Goal: Task Accomplishment & Management: Use online tool/utility

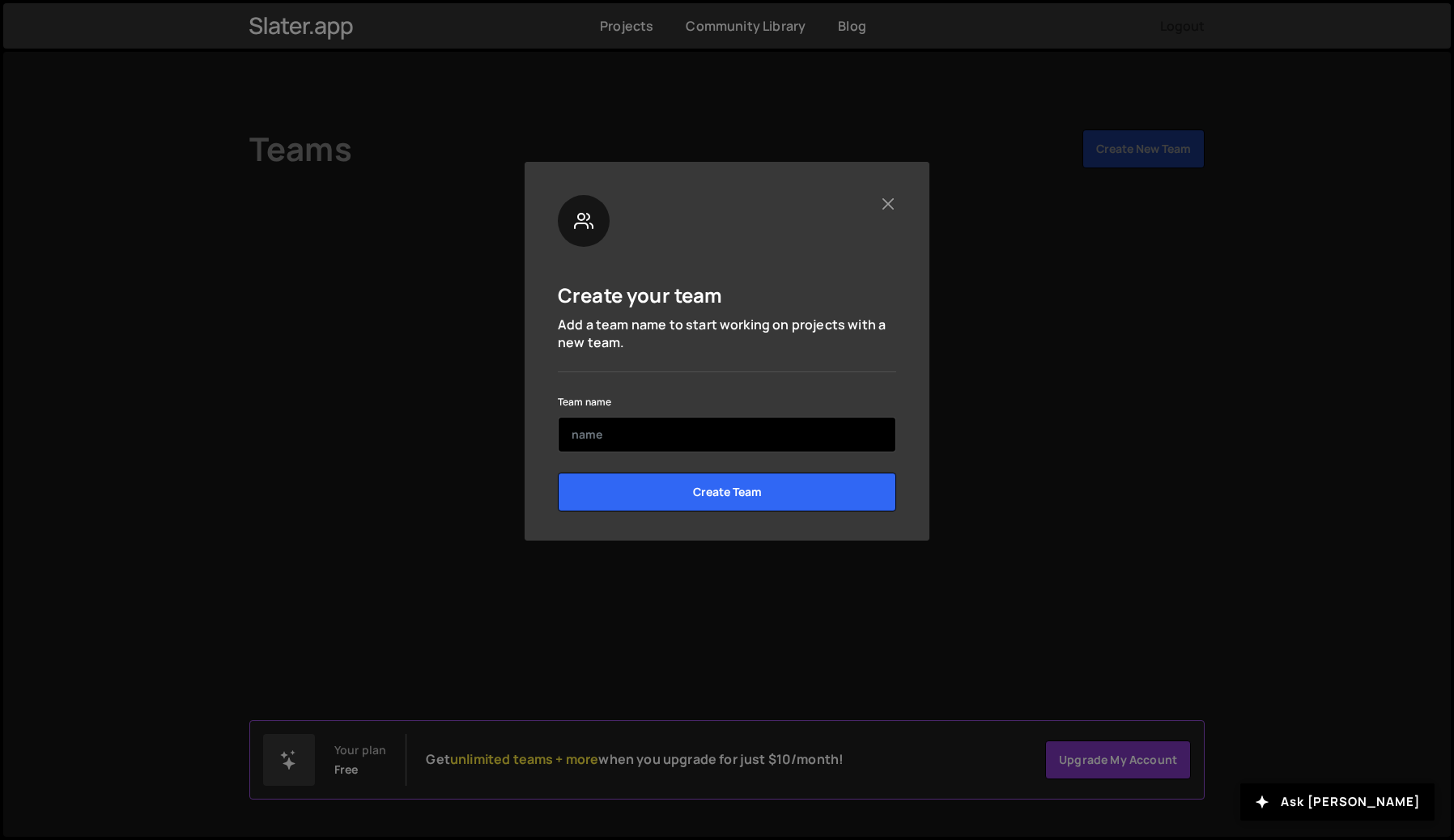
click at [787, 436] on input "text" at bounding box center [726, 435] width 338 height 36
type input "Teamm"
click at [558, 472] on input "Create Team" at bounding box center [726, 491] width 338 height 38
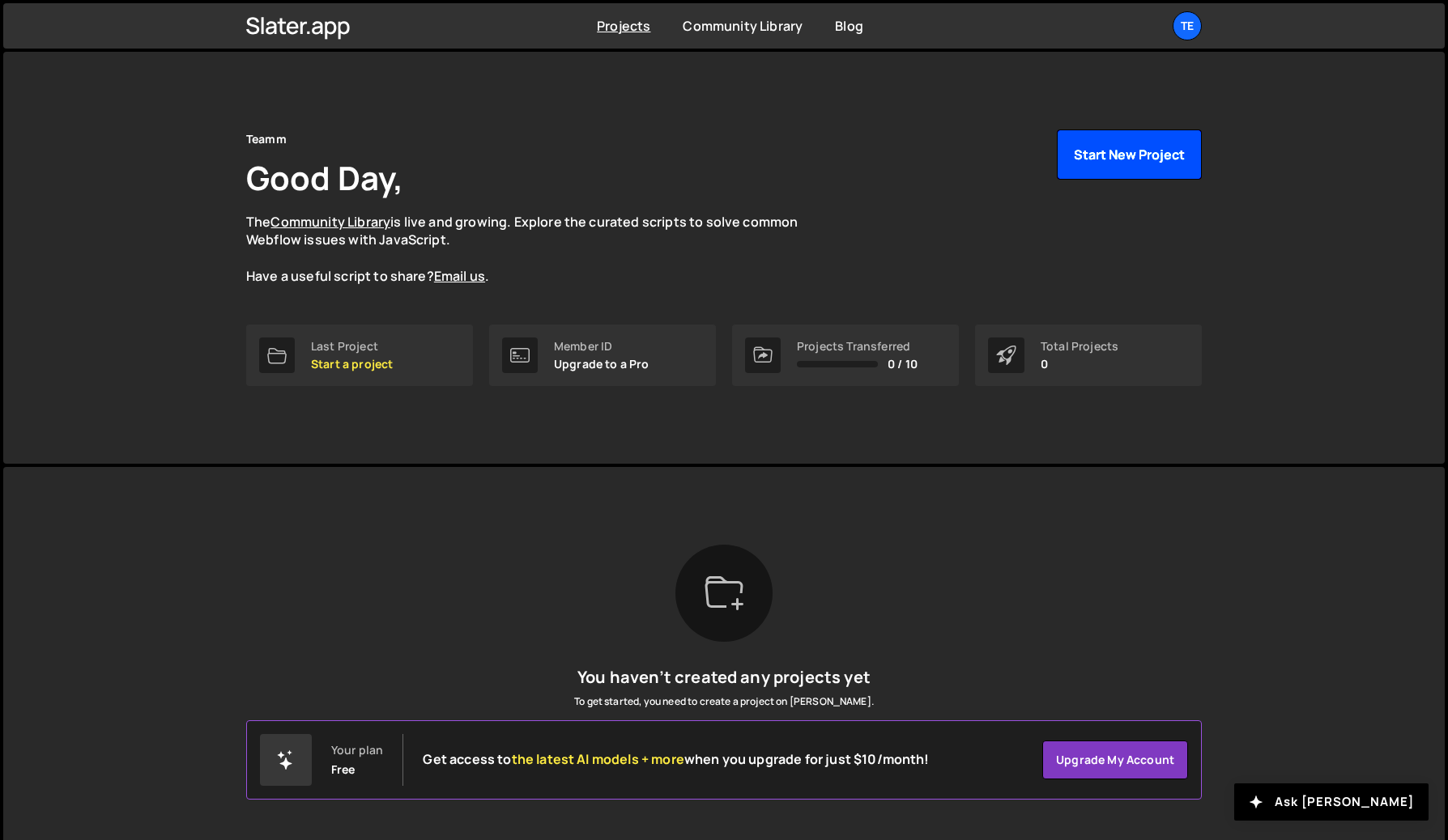
click at [1129, 154] on button "Start New Project" at bounding box center [1129, 154] width 145 height 50
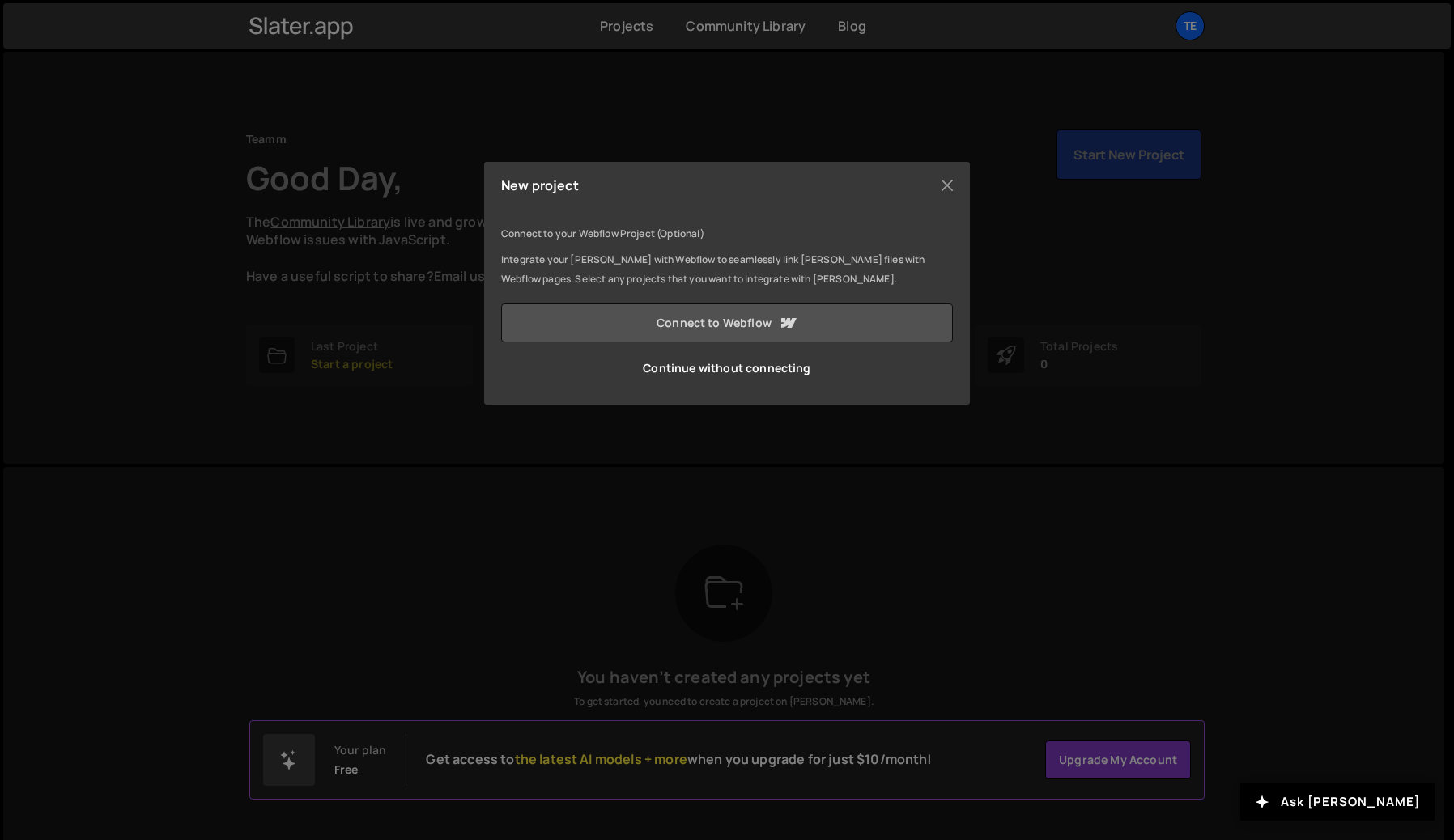
click at [733, 329] on link "Connect to Webflow" at bounding box center [727, 323] width 452 height 38
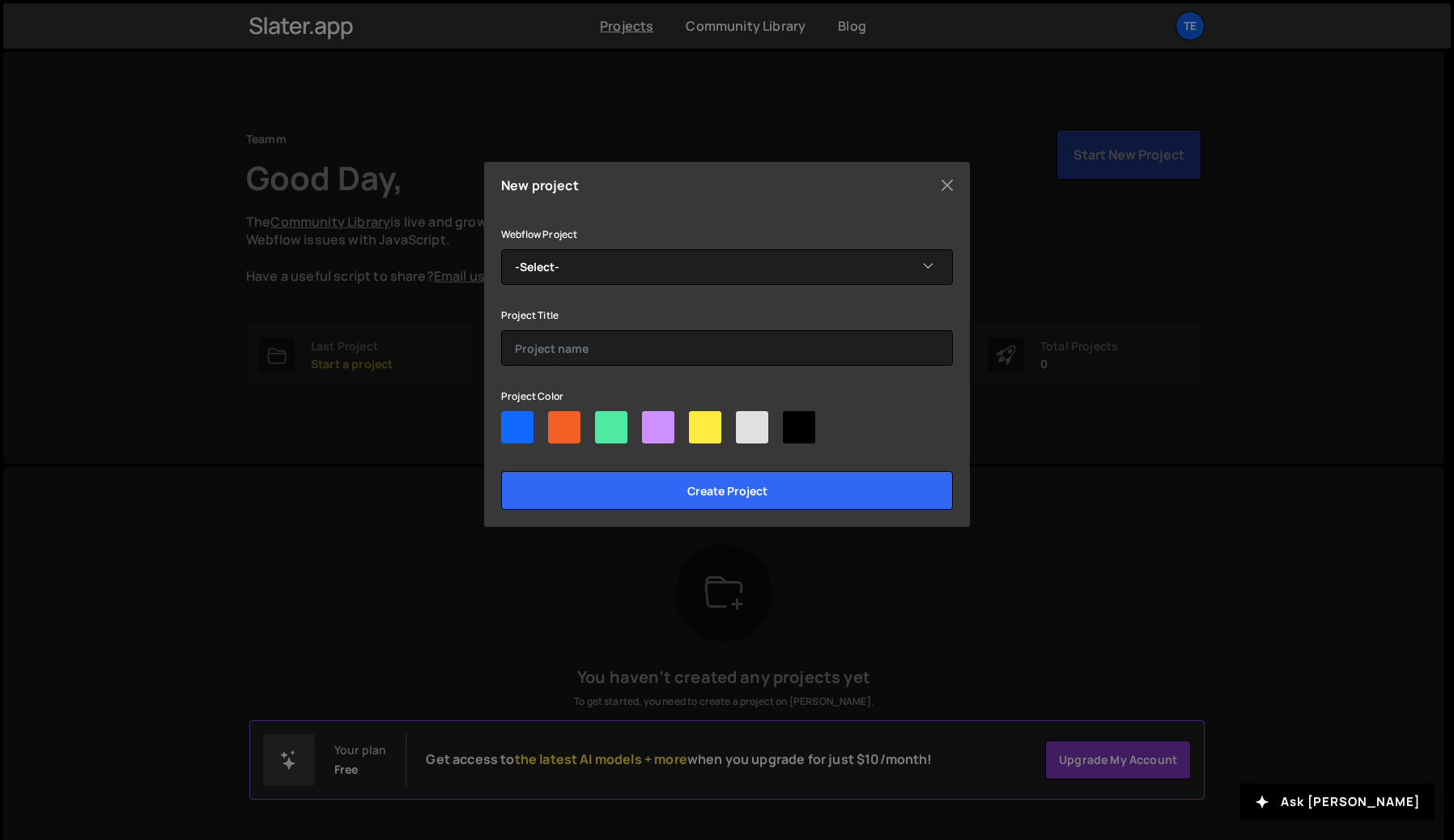
click at [878, 292] on div "Webflow Project -Select- Relume Library Lite site Project Title Project Color C…" at bounding box center [727, 367] width 452 height 286
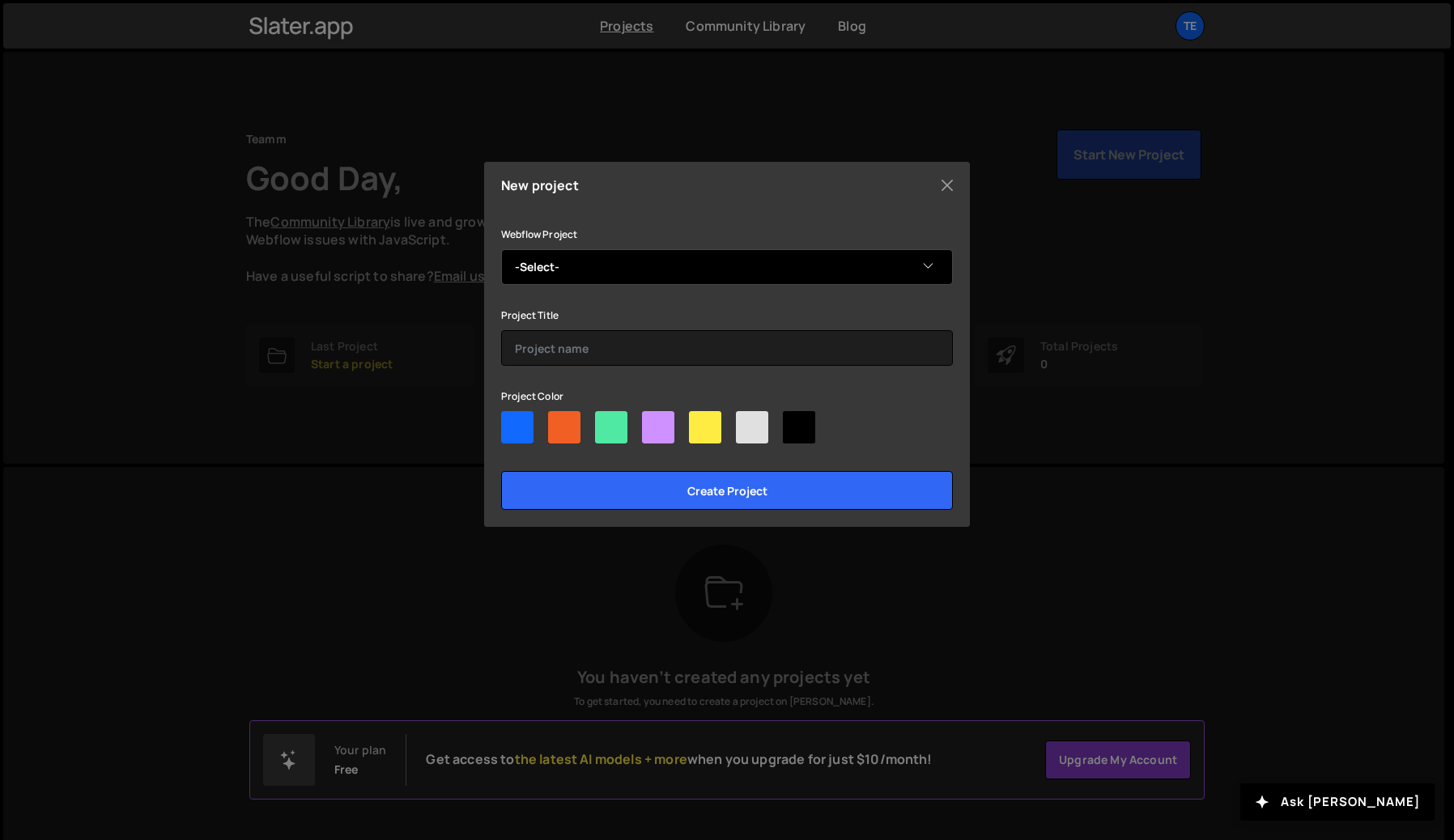
click at [878, 267] on select "-Select- Relume Library Lite site" at bounding box center [727, 268] width 452 height 36
select select "682332e74e39b1d09d01d177"
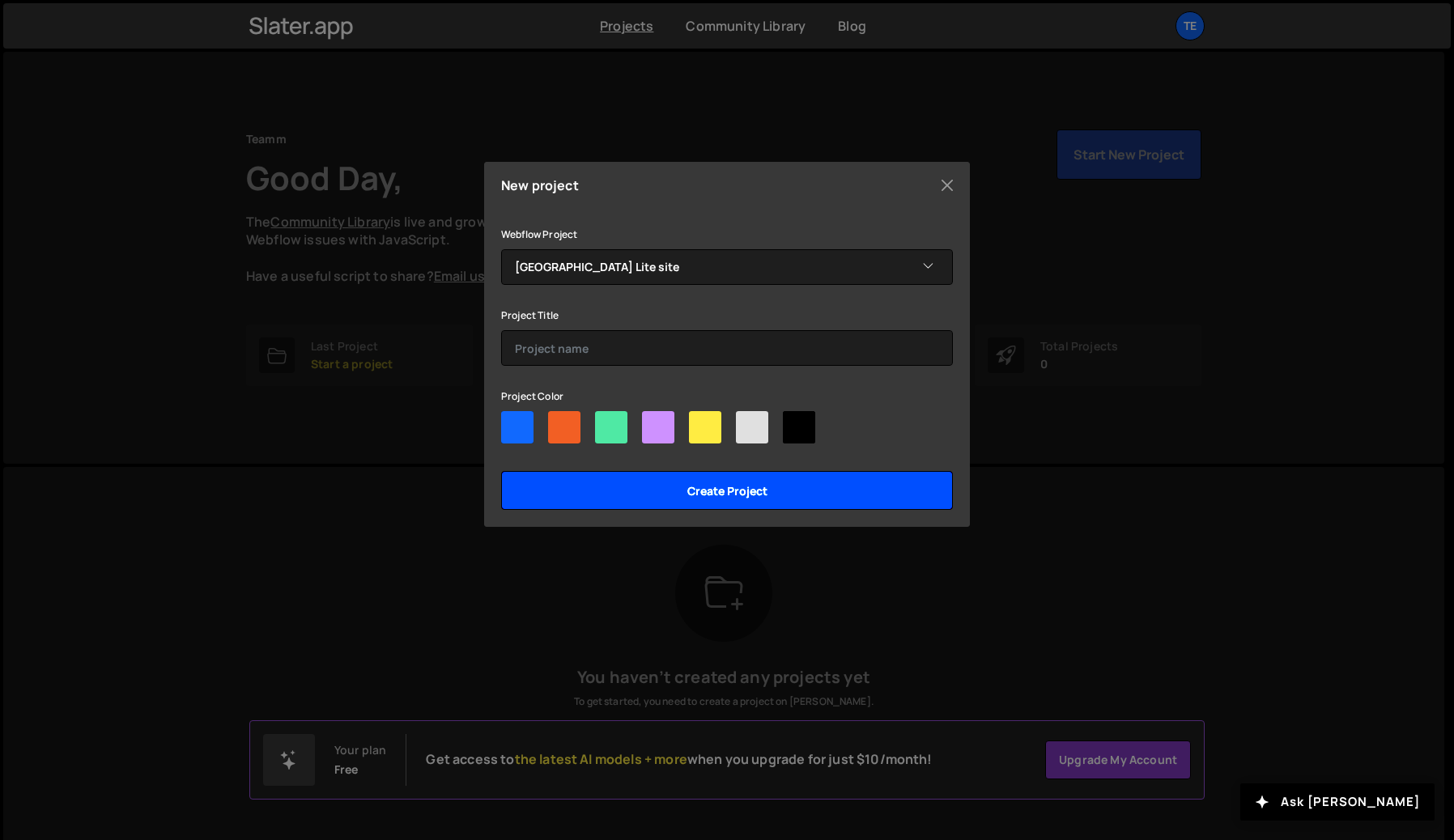
click at [856, 494] on input "Create project" at bounding box center [727, 490] width 452 height 38
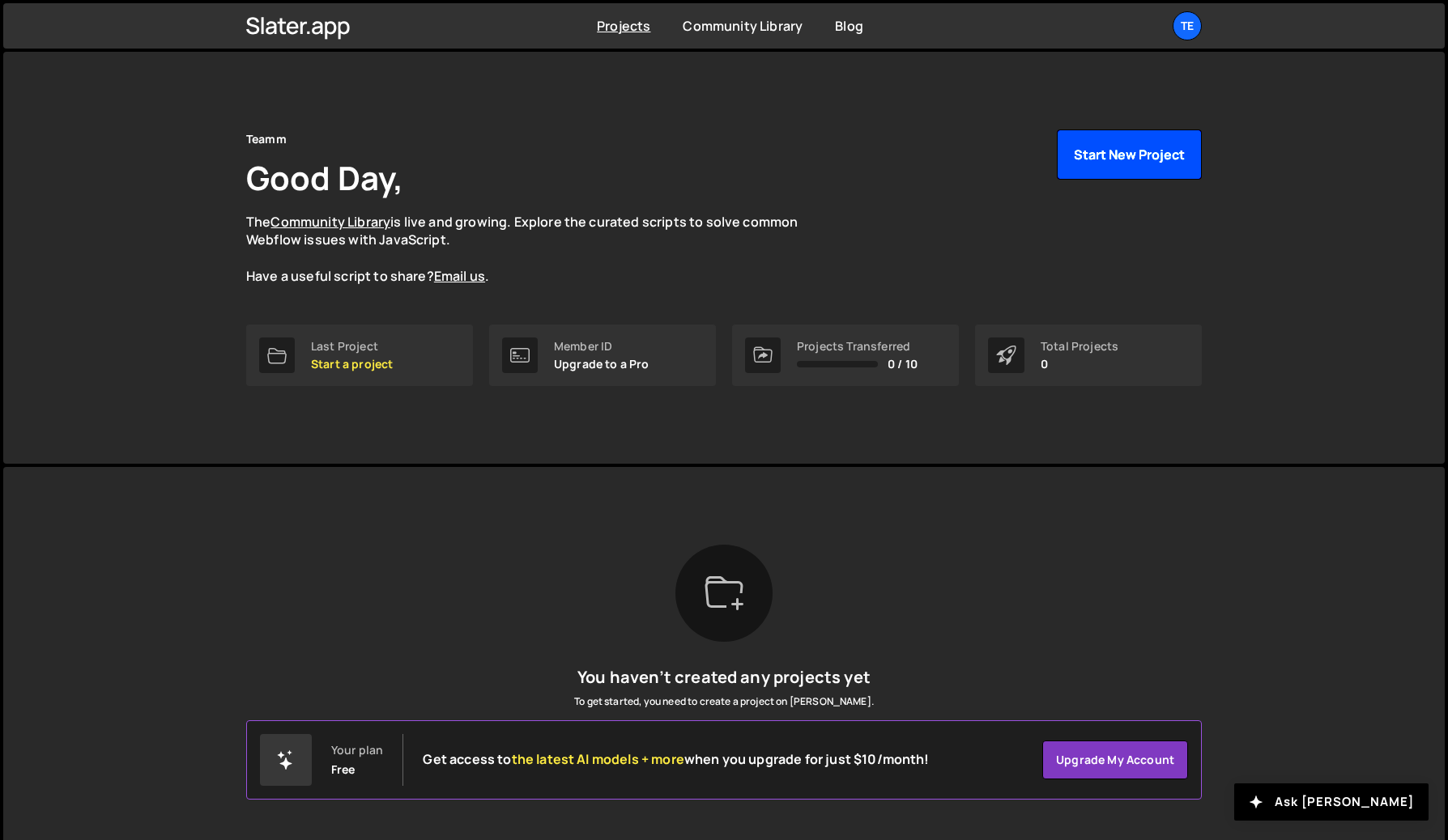
click at [1161, 168] on button "Start New Project" at bounding box center [1129, 154] width 145 height 50
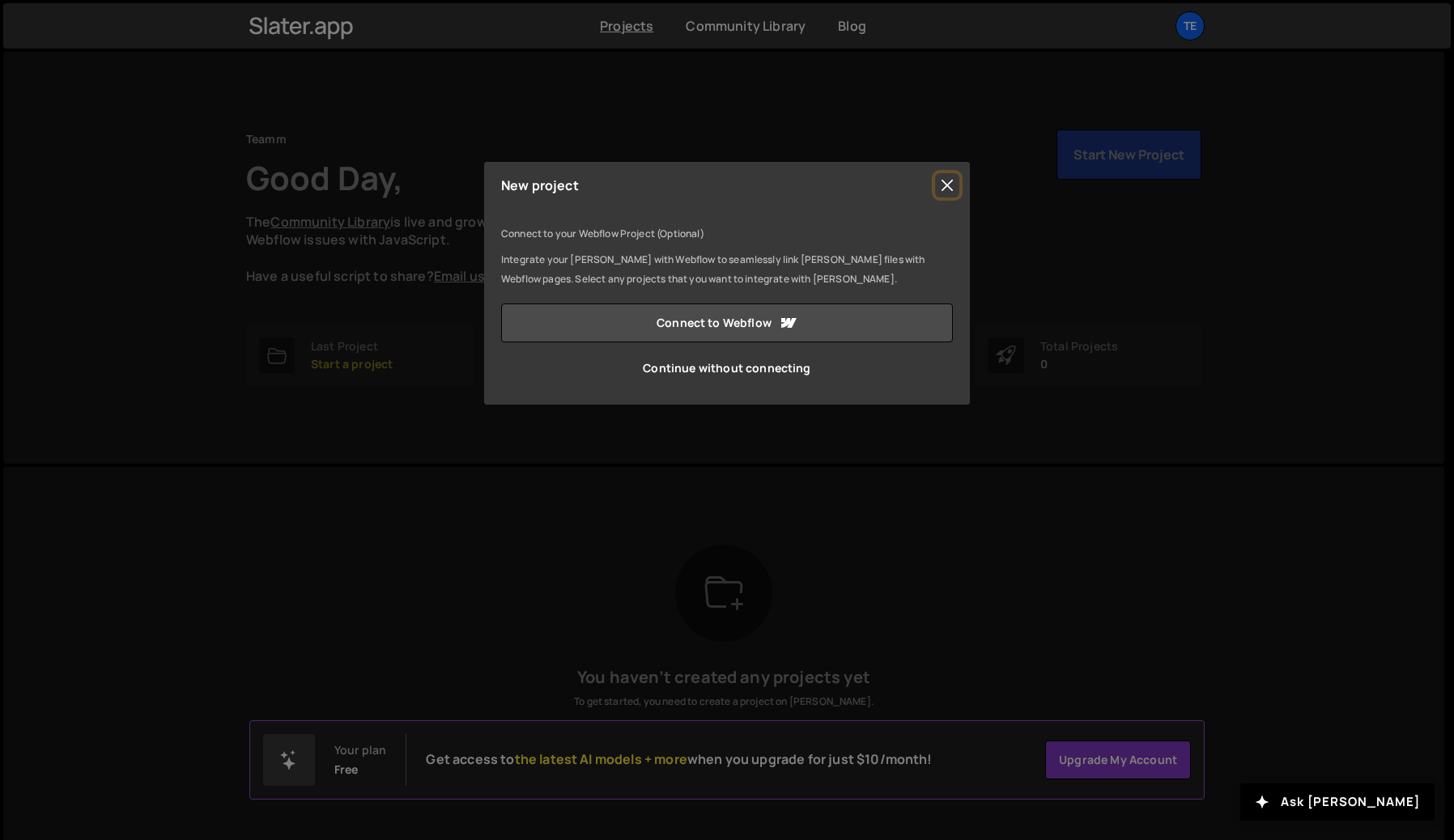
click at [944, 189] on button "Close" at bounding box center [947, 186] width 25 height 25
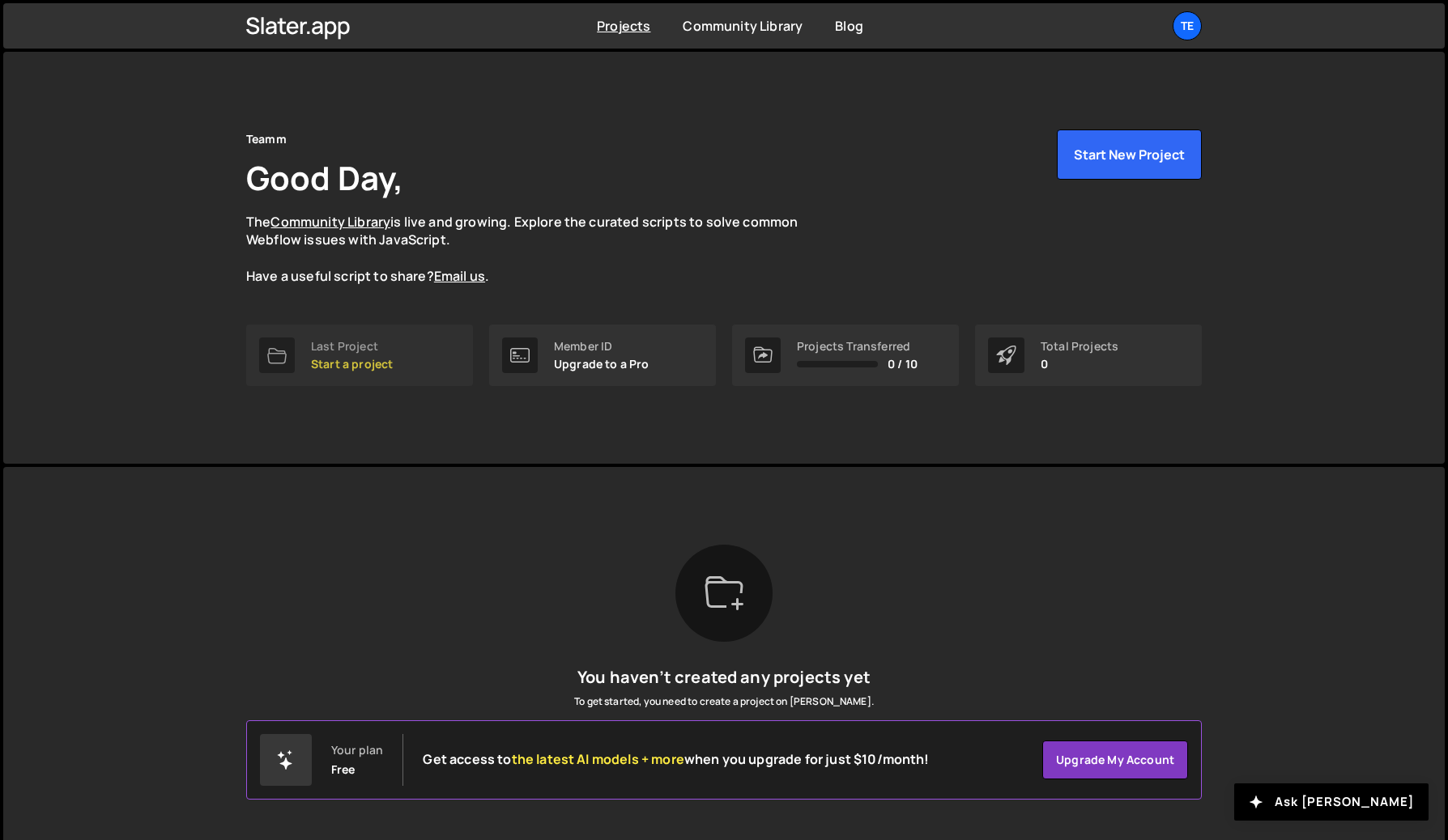
click at [378, 361] on p "Start a project" at bounding box center [352, 364] width 82 height 13
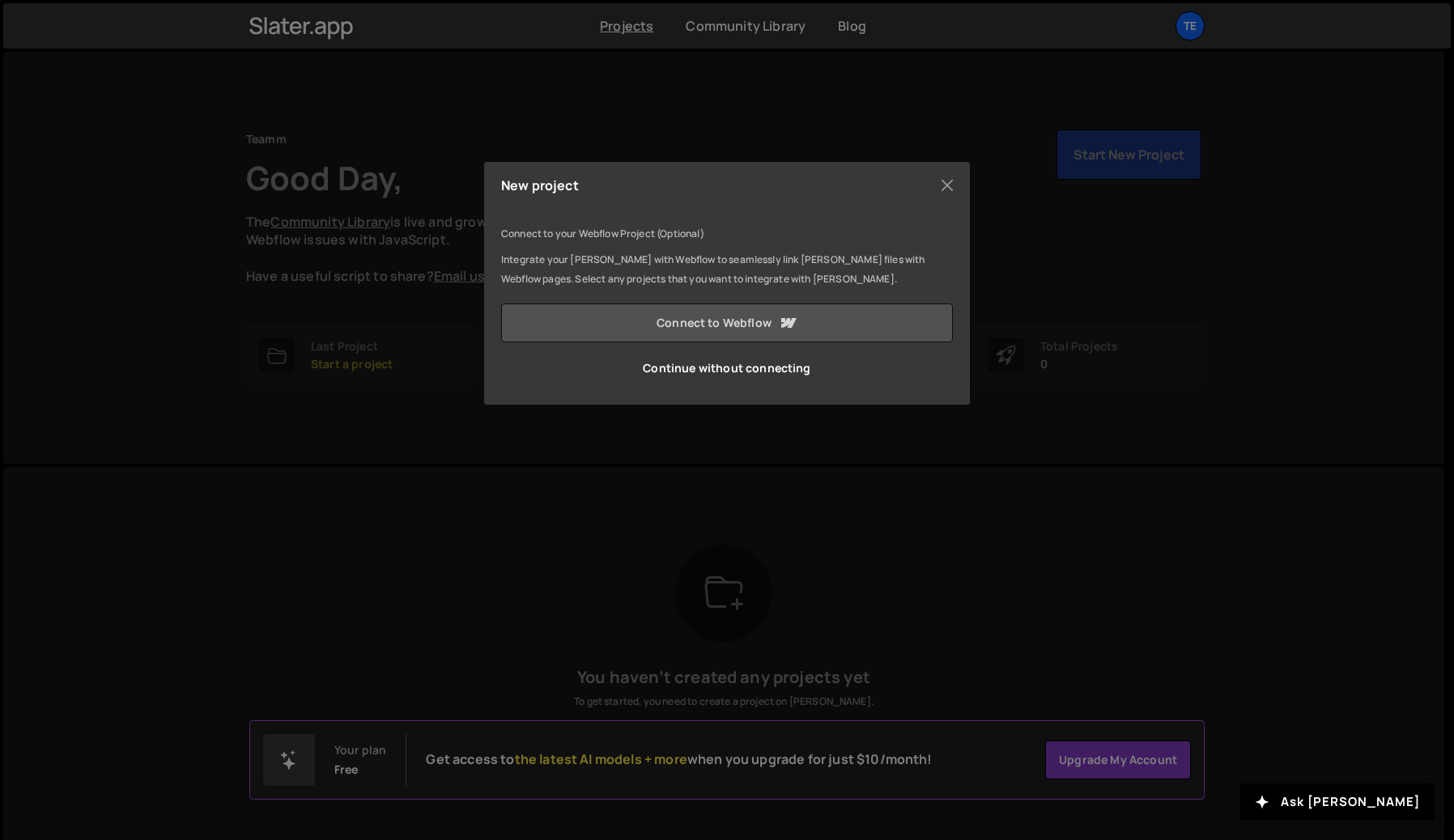
click at [690, 332] on link "Connect to Webflow" at bounding box center [727, 323] width 452 height 38
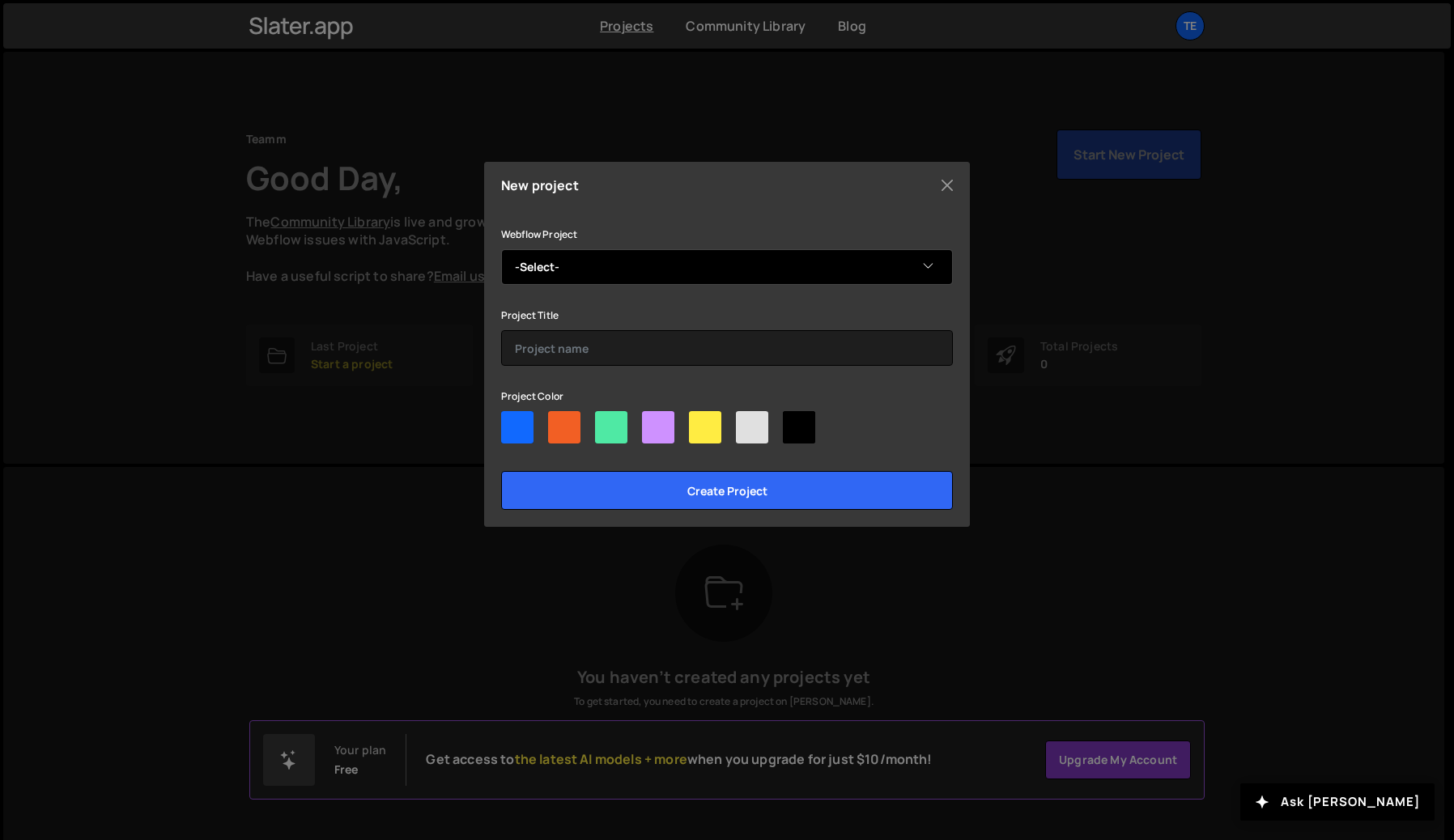
click at [783, 273] on select "-Select- Relume Library Lite site" at bounding box center [727, 268] width 452 height 36
select select "682332e74e39b1d09d01d177"
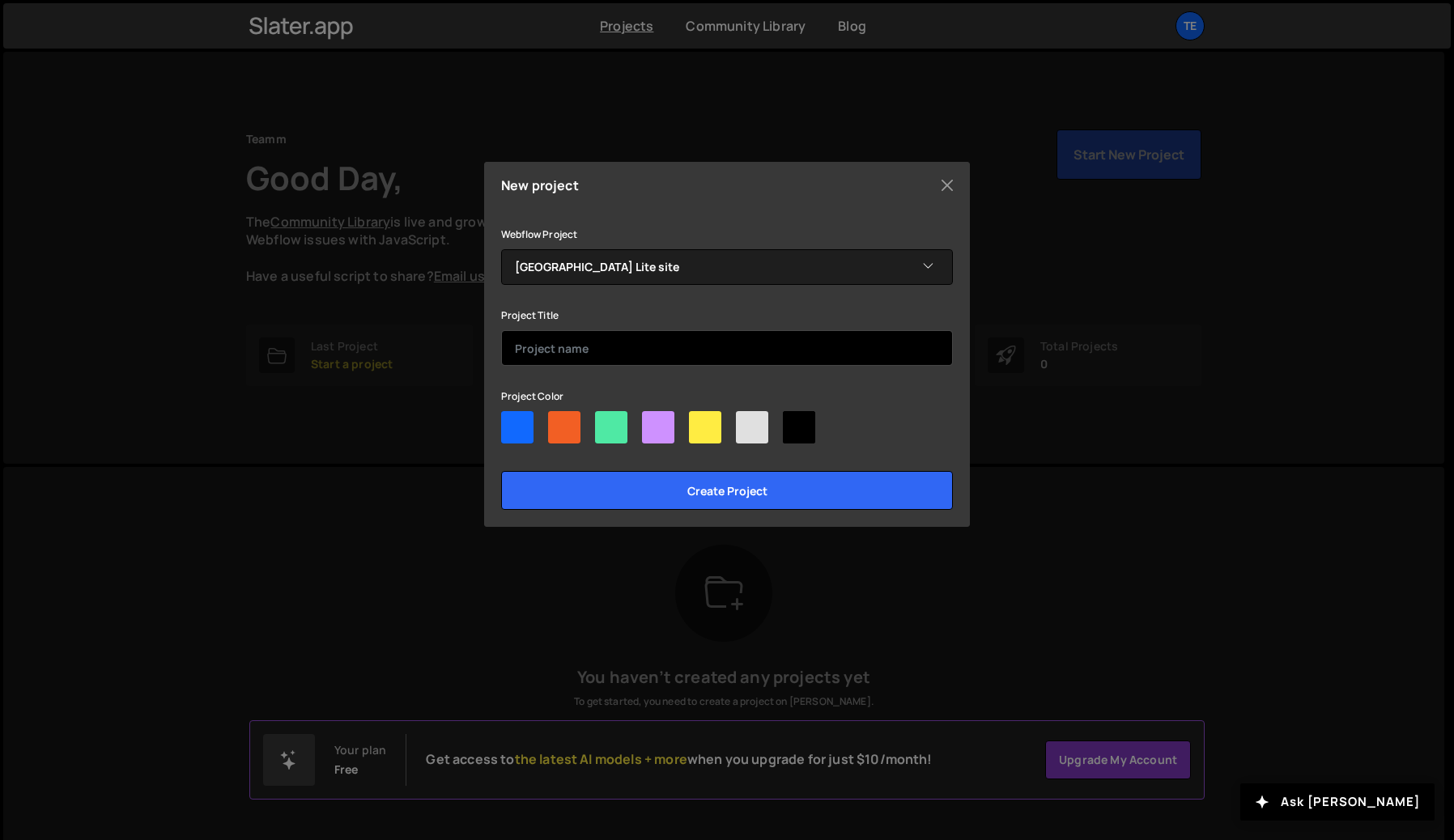
click at [774, 361] on input "text" at bounding box center [727, 348] width 452 height 36
type input "Test"
click at [621, 422] on div at bounding box center [612, 427] width 33 height 33
click at [606, 422] on input"] "radio" at bounding box center [600, 416] width 11 height 11
radio input"] "true"
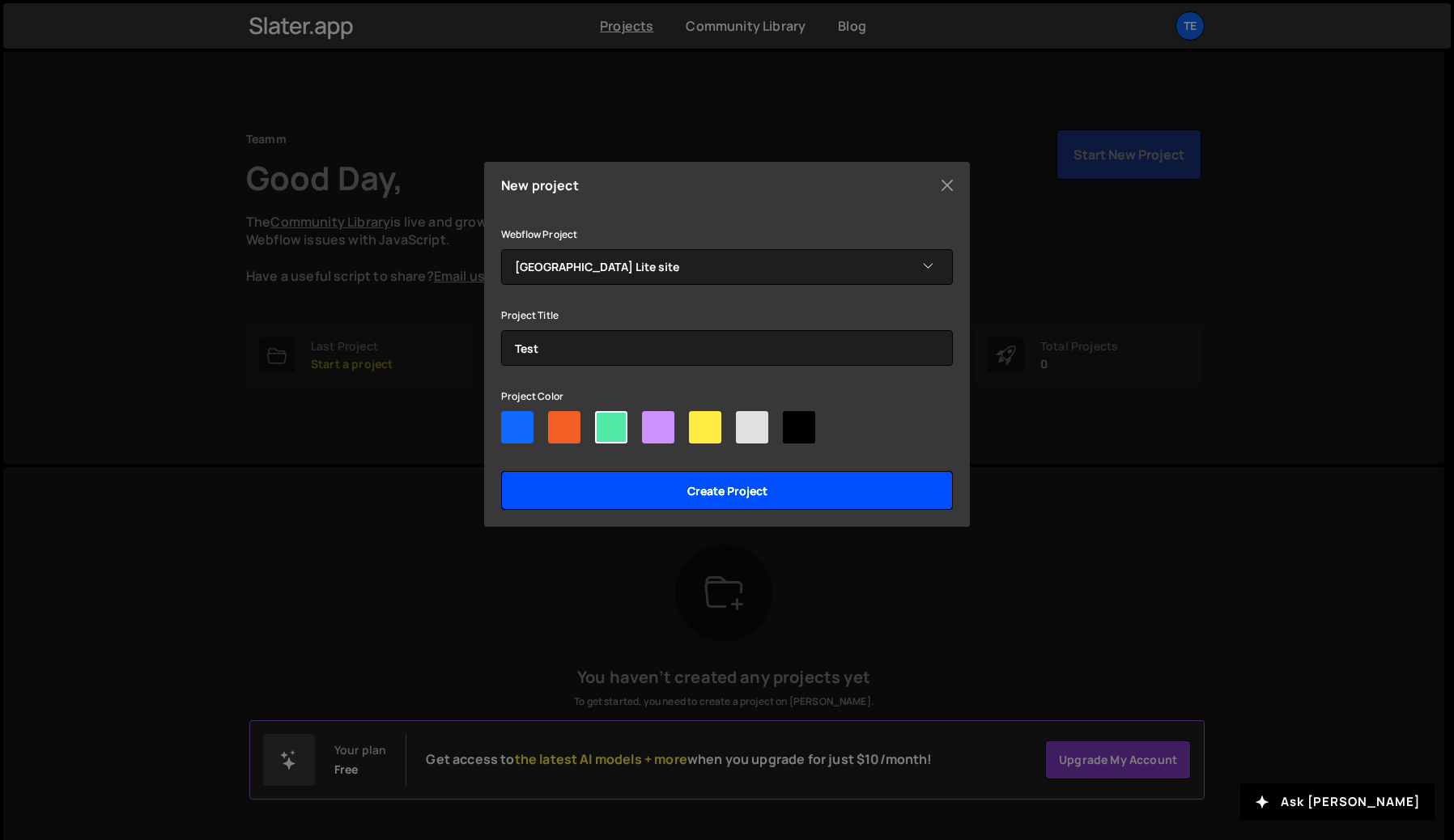
click at [639, 507] on input "Create project" at bounding box center [727, 490] width 452 height 38
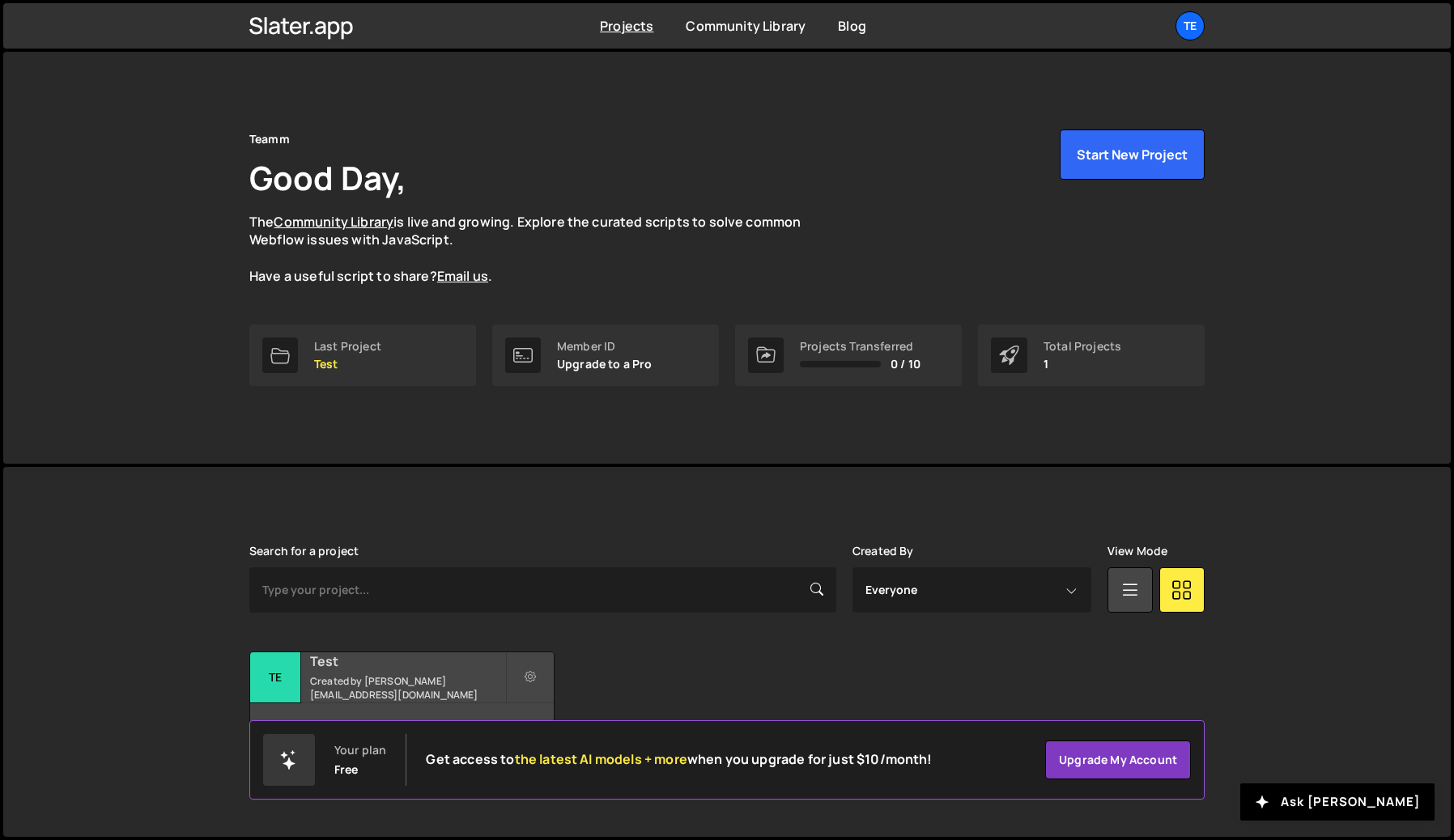
click at [401, 678] on div "Test Created by [PERSON_NAME][EMAIL_ADDRESS][DOMAIN_NAME]" at bounding box center [402, 677] width 304 height 50
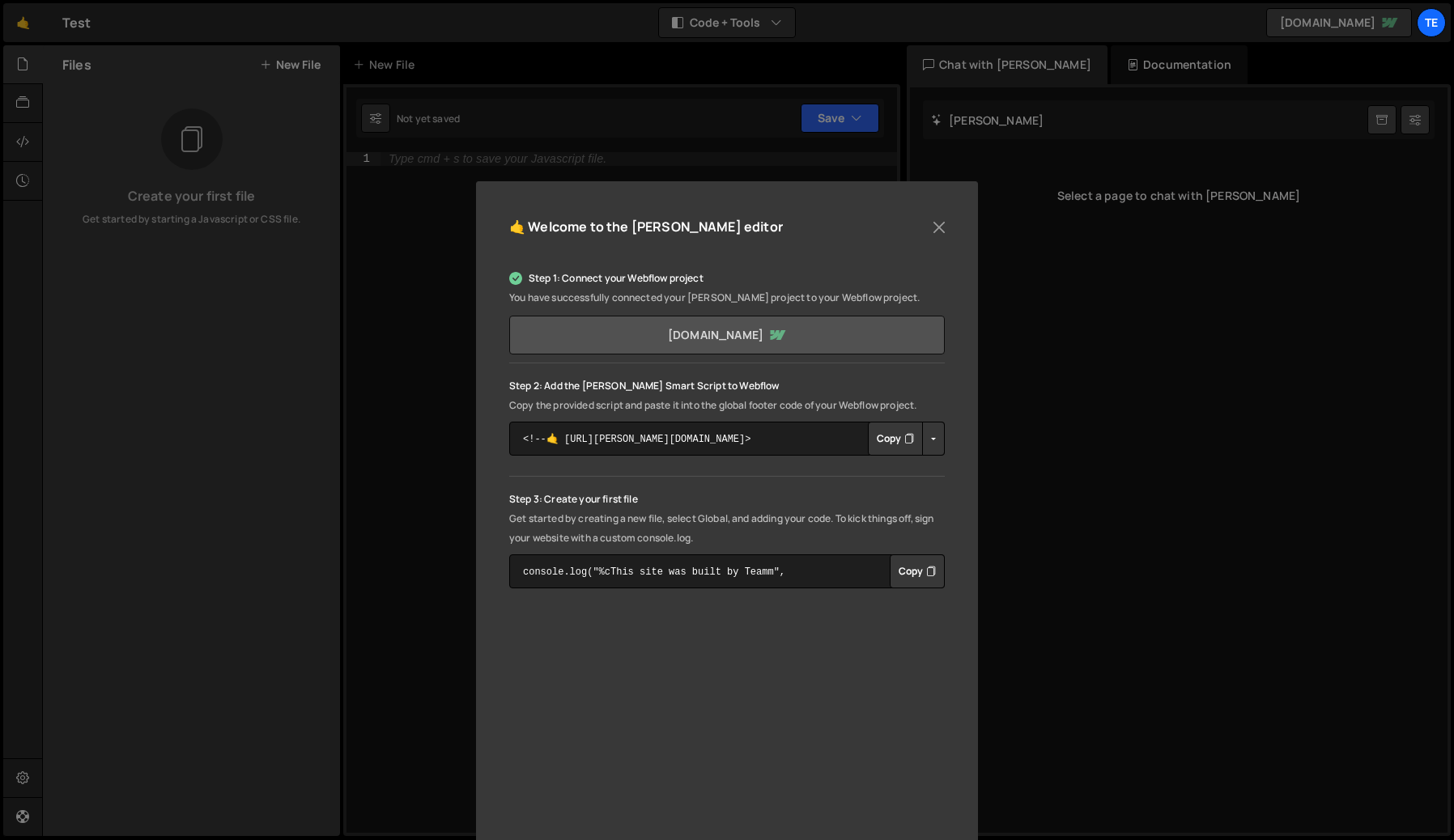
click at [616, 336] on link "[DOMAIN_NAME]" at bounding box center [727, 335] width 436 height 38
click at [870, 436] on button "Copy" at bounding box center [895, 439] width 55 height 34
click at [870, 436] on button "Copy" at bounding box center [895, 439] width 55 height 34
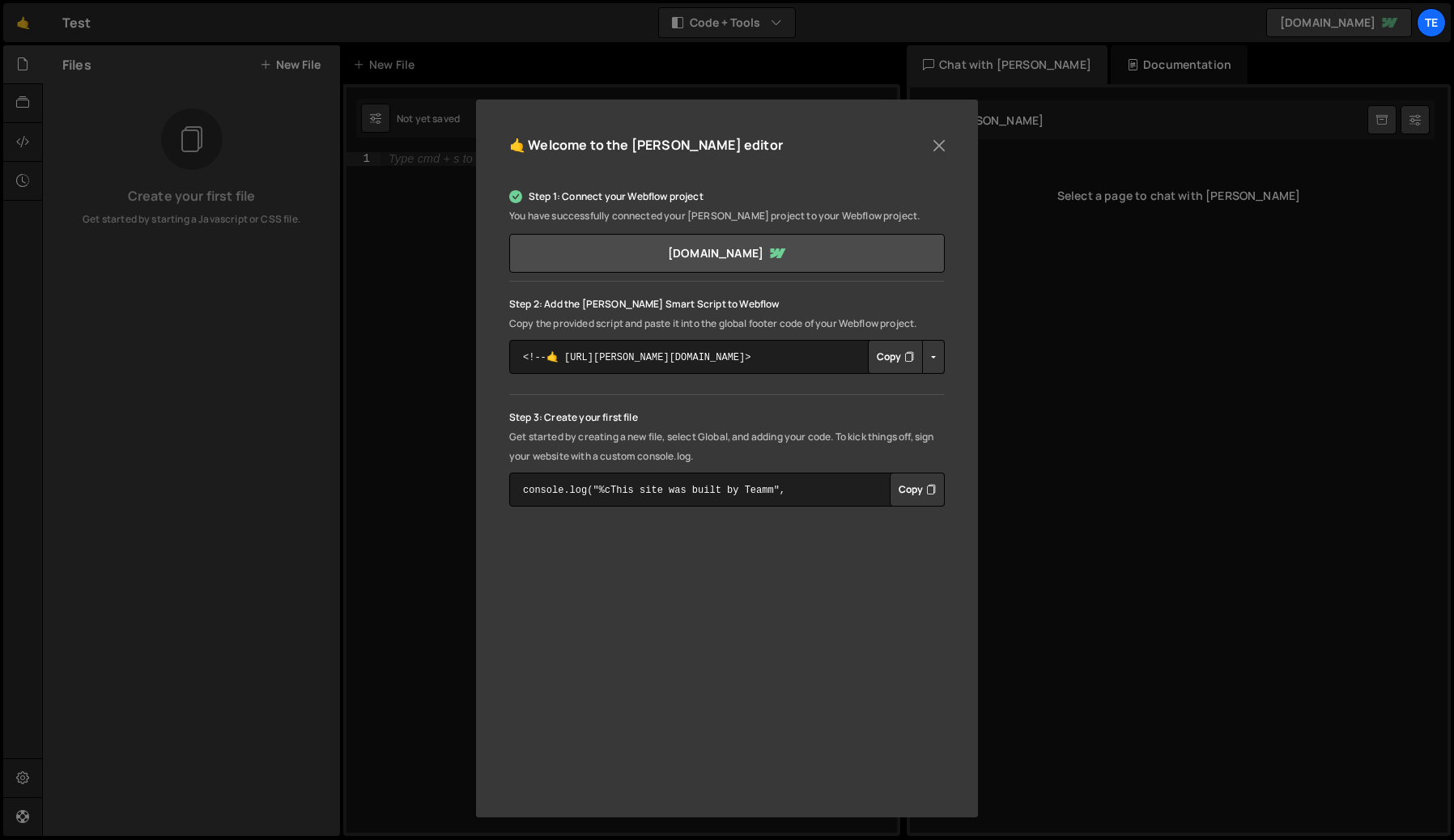
click at [881, 355] on button "Copy" at bounding box center [895, 357] width 55 height 34
click at [940, 152] on button "Close" at bounding box center [939, 146] width 25 height 25
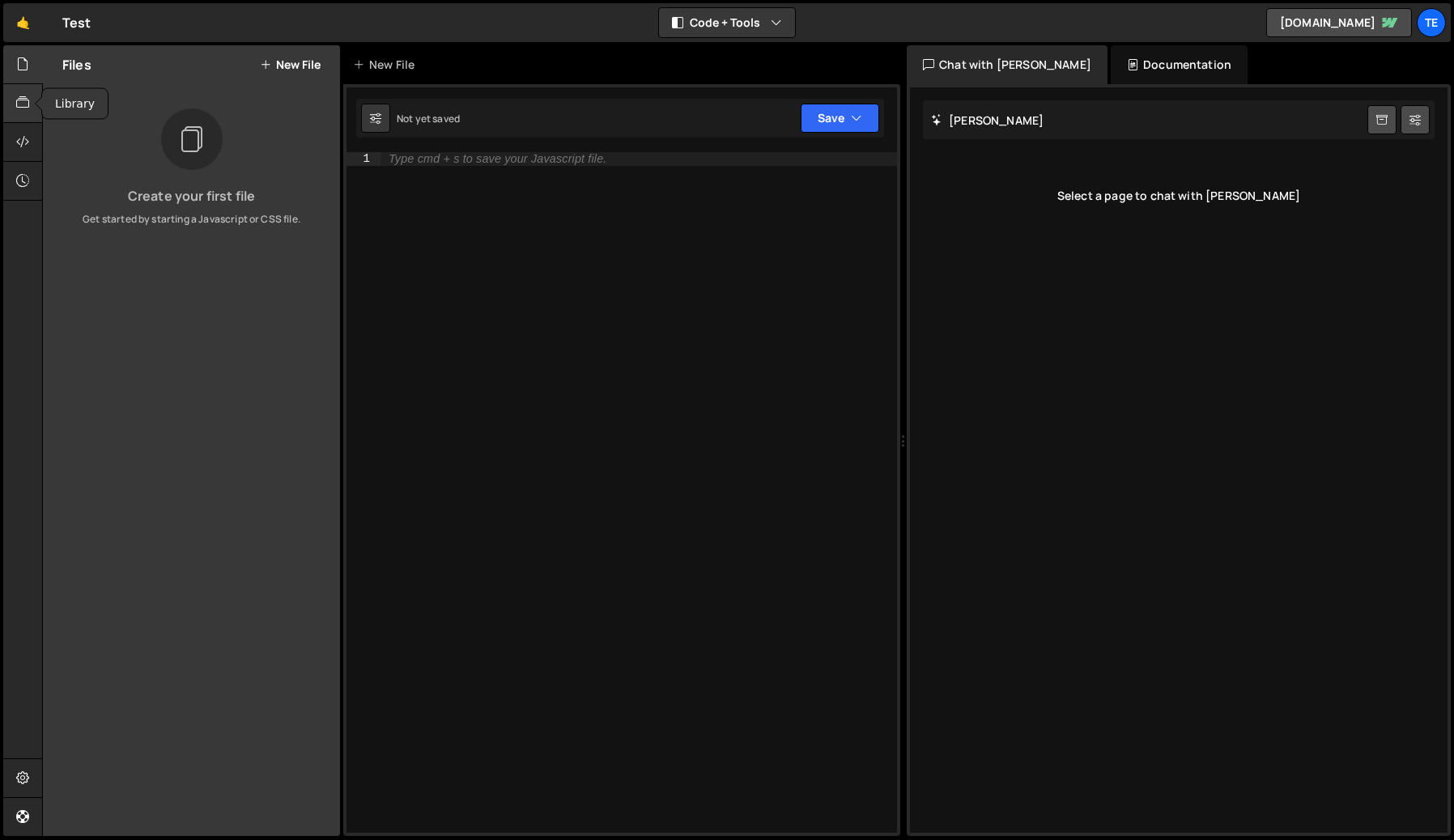
click at [23, 116] on div at bounding box center [23, 103] width 39 height 38
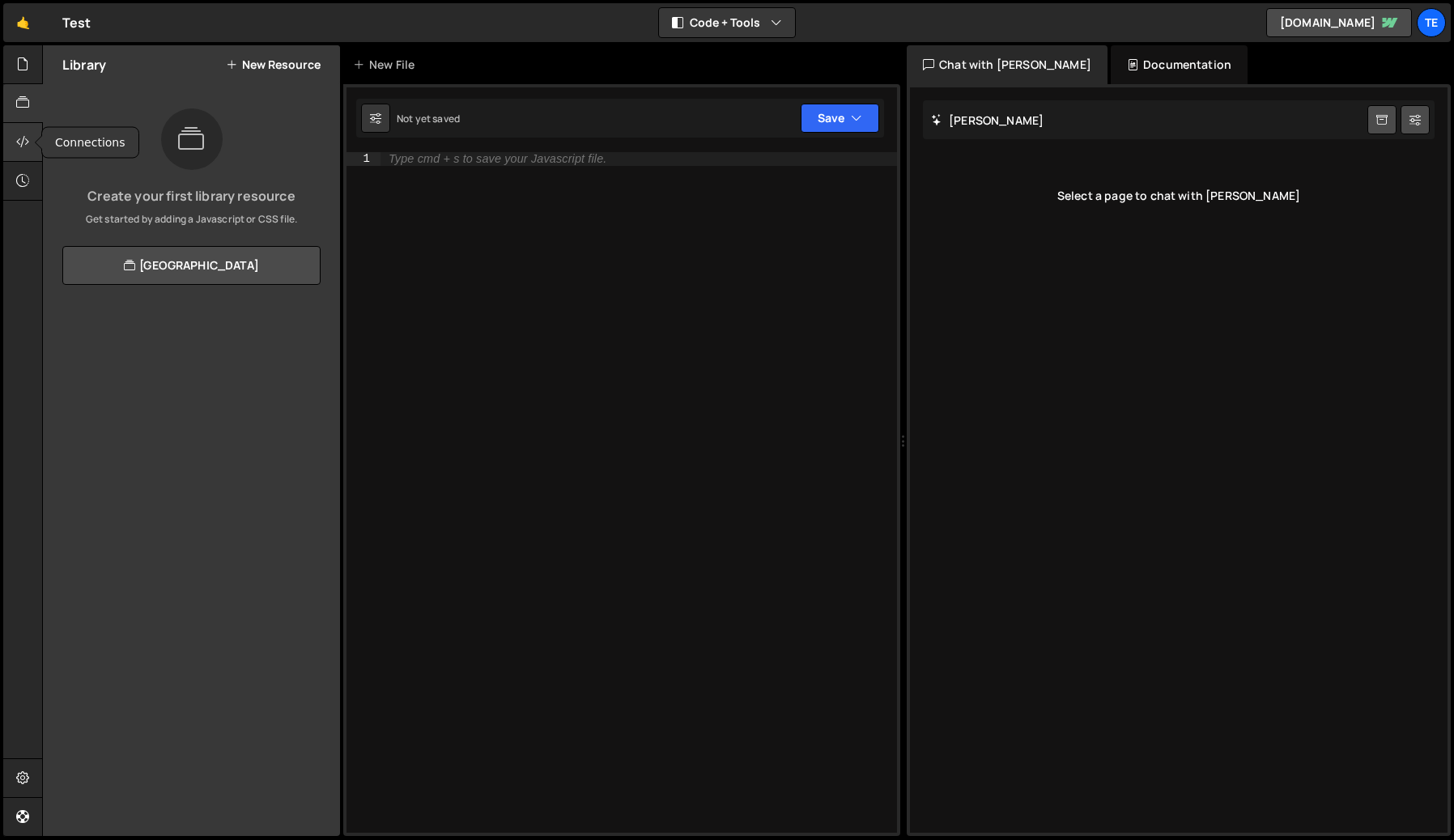
click at [26, 144] on icon at bounding box center [23, 142] width 13 height 18
